Goal: Transaction & Acquisition: Book appointment/travel/reservation

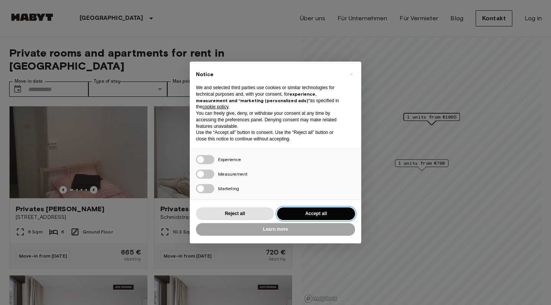
click at [316, 213] on button "Accept all" at bounding box center [316, 213] width 78 height 13
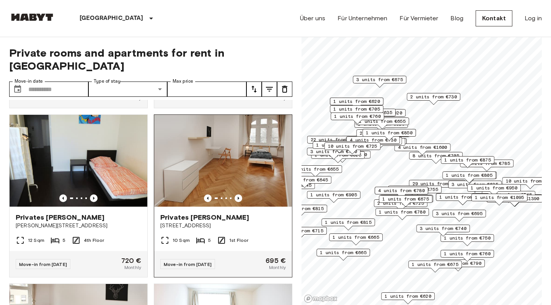
scroll to position [510, 0]
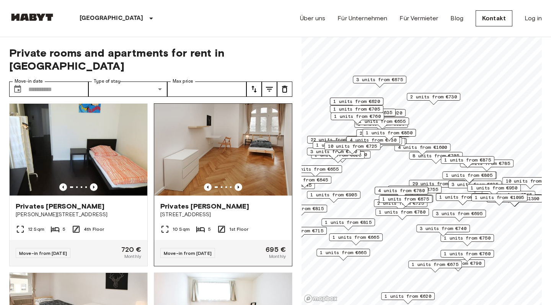
click at [227, 150] on img at bounding box center [223, 150] width 138 height 92
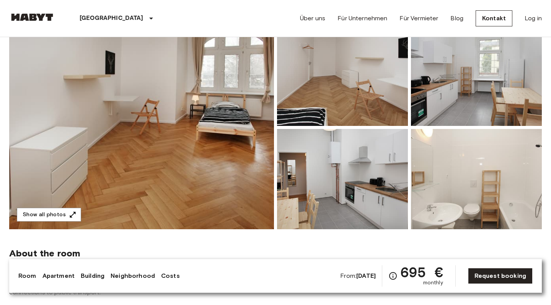
scroll to position [72, 0]
click at [65, 212] on button "Show all photos" at bounding box center [49, 215] width 64 height 14
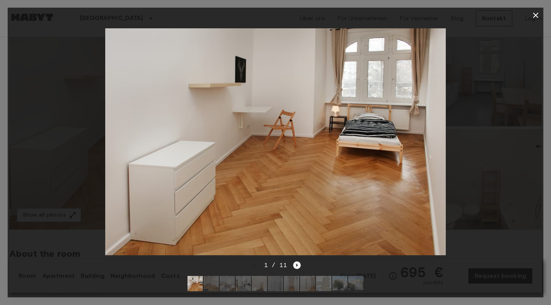
click at [297, 266] on icon "Next image" at bounding box center [298, 265] width 2 height 3
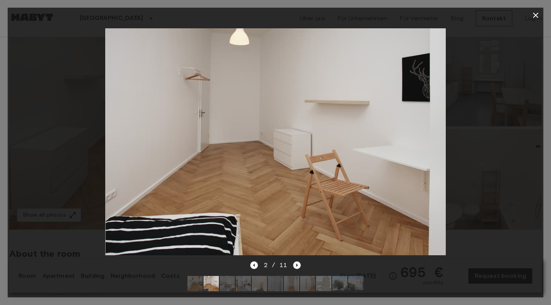
click at [297, 266] on icon "Next image" at bounding box center [298, 265] width 2 height 3
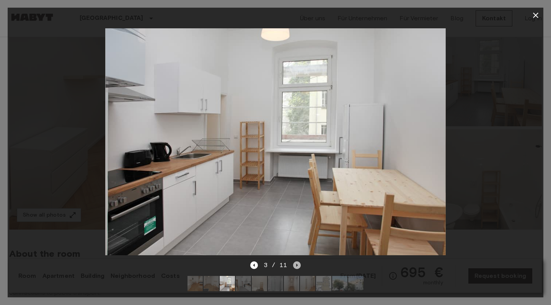
click at [297, 266] on icon "Next image" at bounding box center [298, 265] width 2 height 3
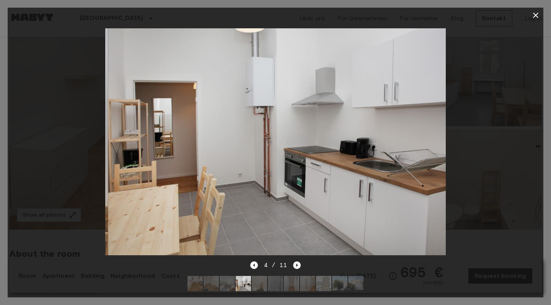
click at [297, 266] on icon "Next image" at bounding box center [298, 265] width 2 height 3
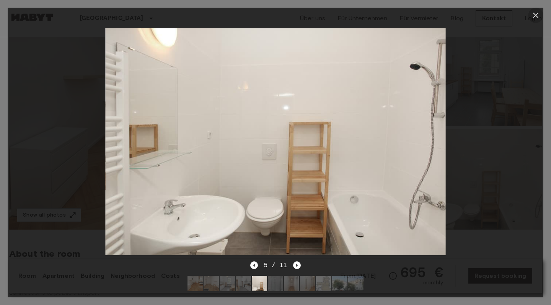
click at [535, 17] on icon "button" at bounding box center [535, 15] width 9 height 9
